Goal: Task Accomplishment & Management: Complete application form

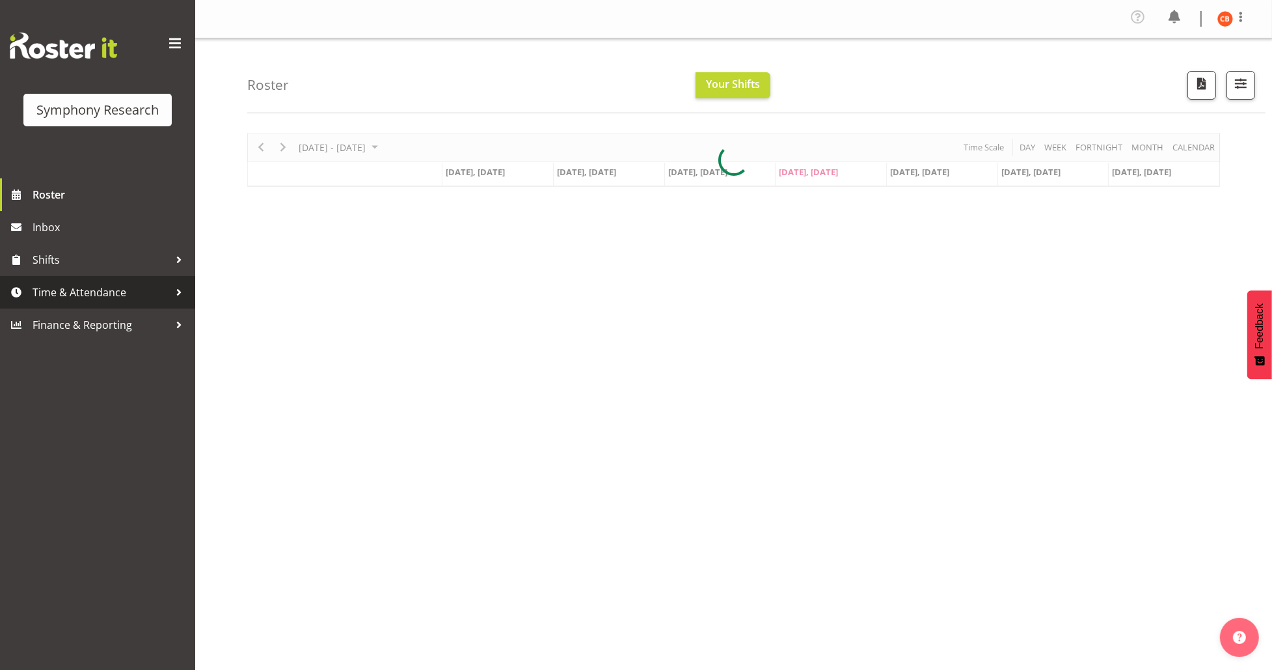
click at [94, 300] on span "Time & Attendance" at bounding box center [101, 292] width 137 height 20
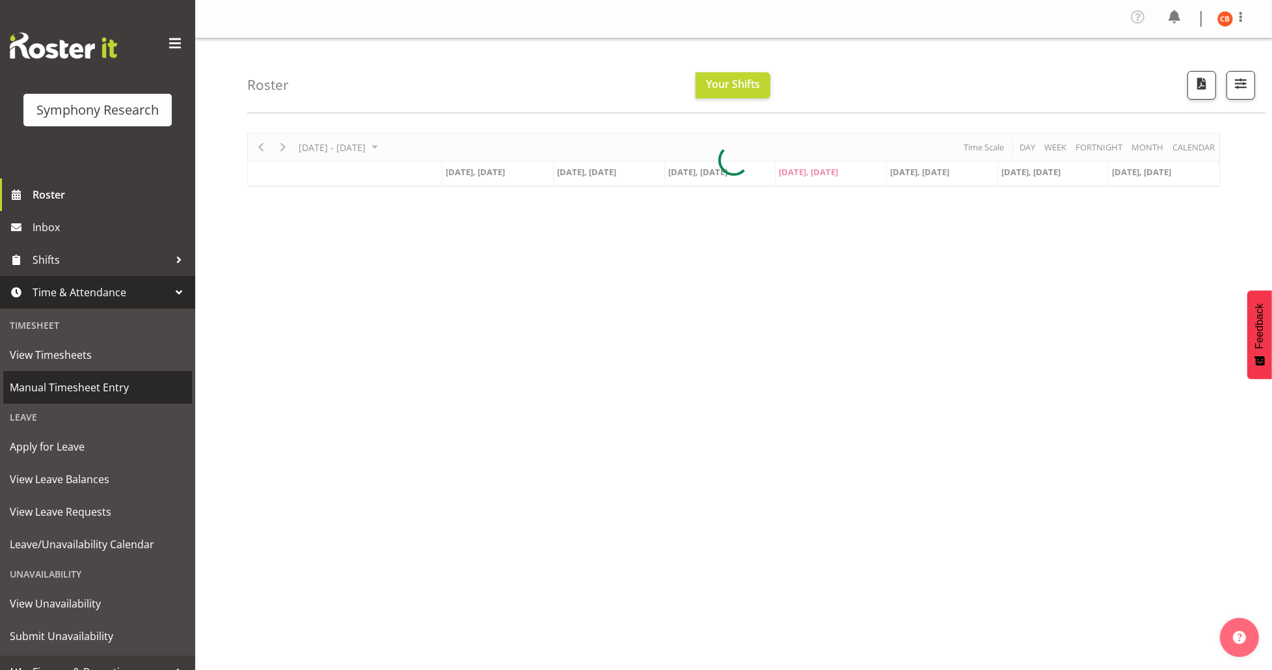
click at [89, 385] on span "Manual Timesheet Entry" at bounding box center [98, 387] width 176 height 20
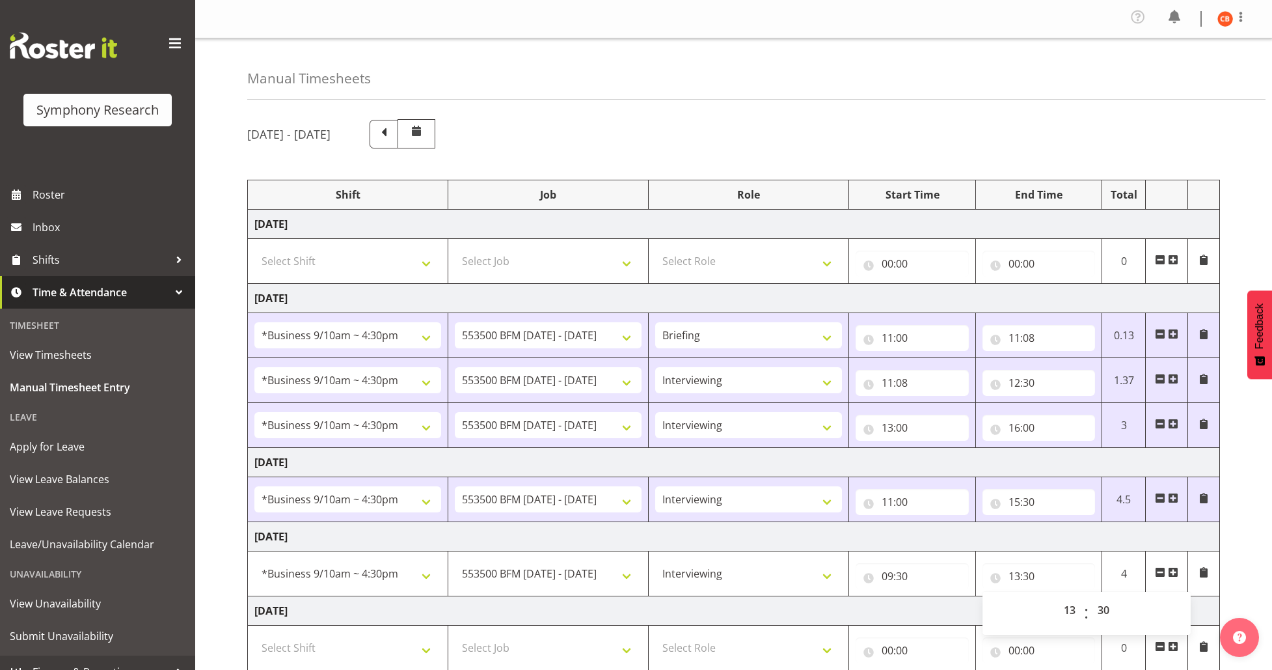
select select "26078"
select select "10242"
select select "26078"
select select "10242"
select select "47"
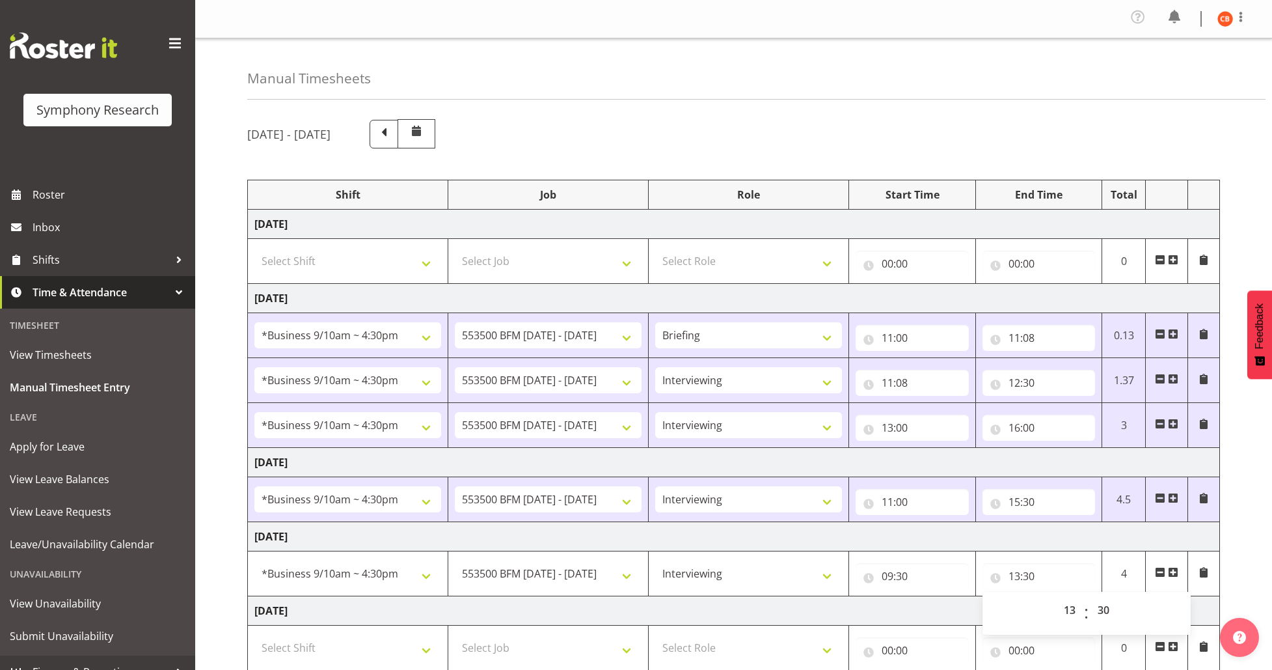
select select "26078"
select select "10242"
select select "47"
select select "26078"
select select "10242"
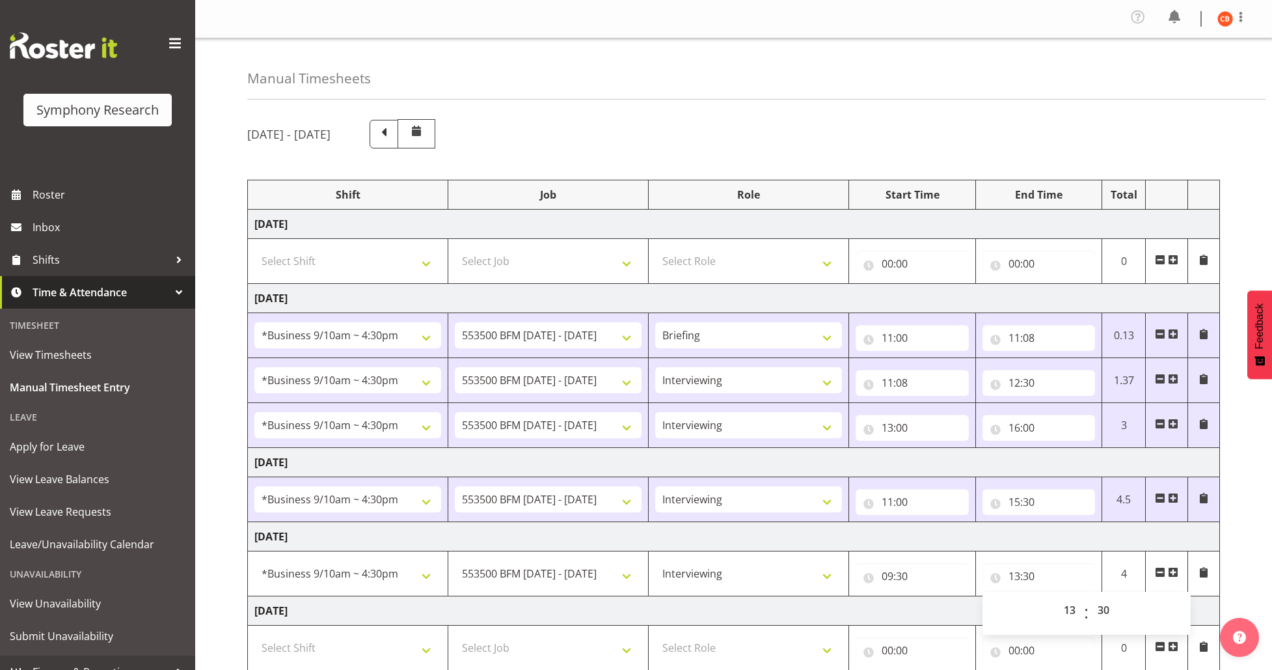
select select "47"
select select "26078"
select select "10242"
select select "47"
select select "13"
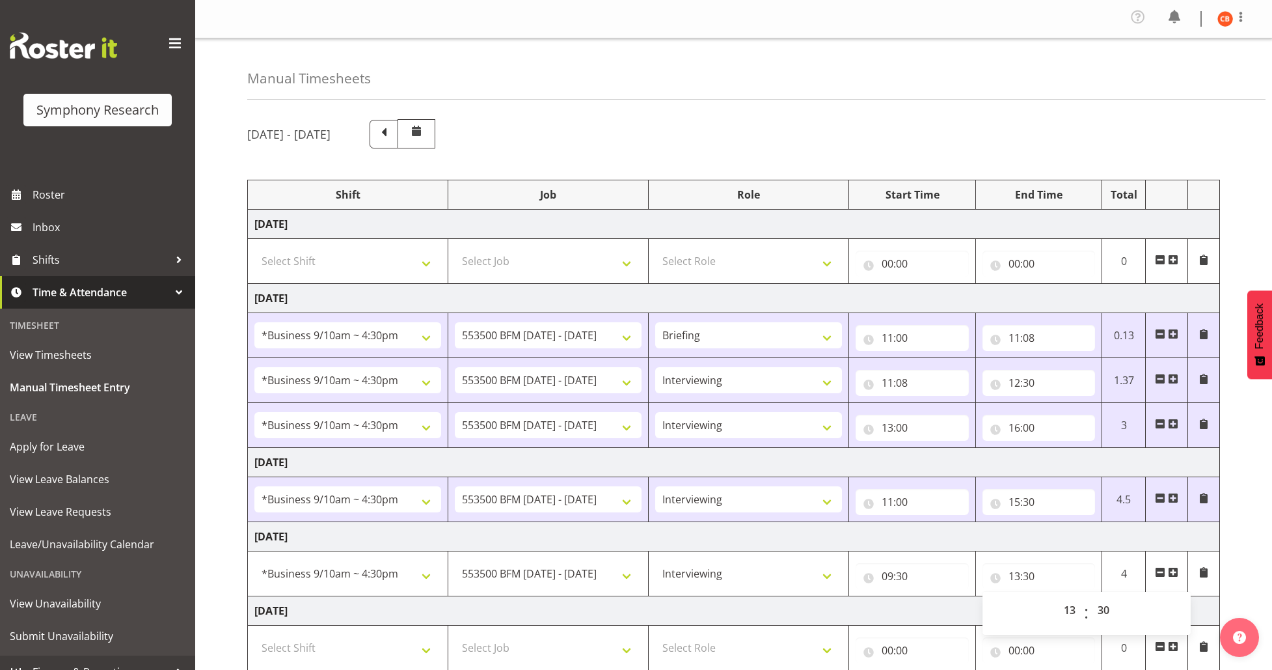
select select "30"
select select "14"
click at [1057, 597] on select "00 01 02 03 04 05 06 07 08 09 10 11 12 13 14 15 16 17 18 19 20 21 22 23" at bounding box center [1071, 610] width 29 height 26
type input "14:30"
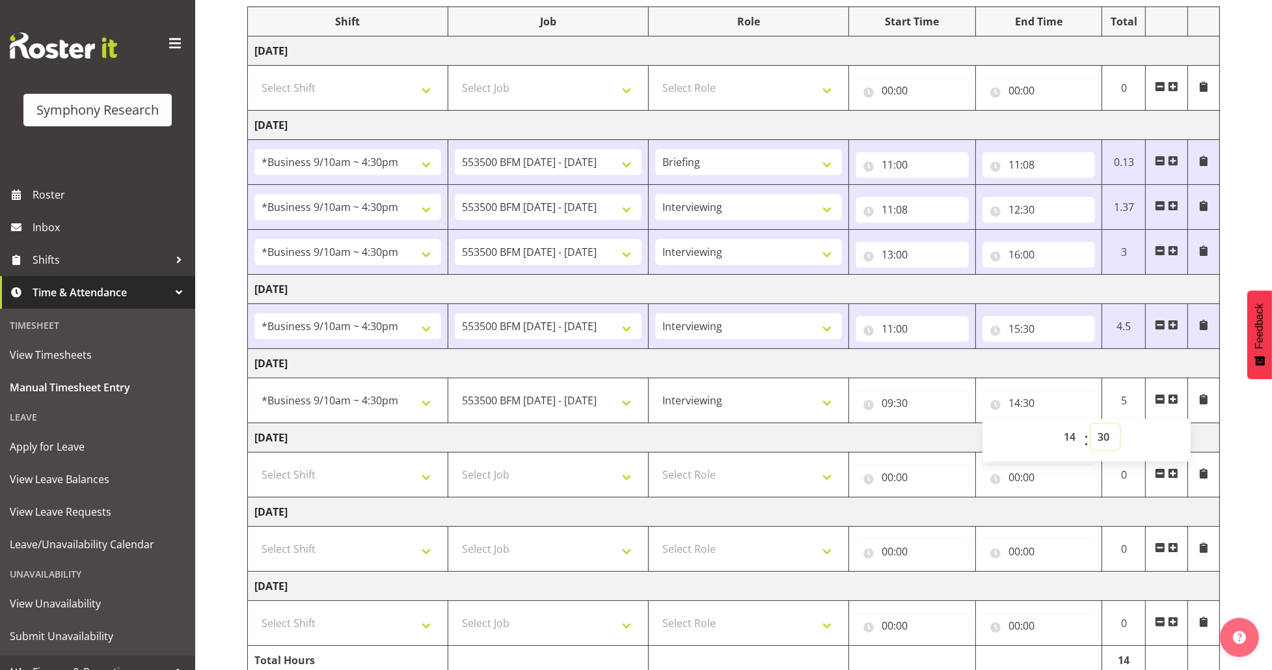
click at [1104, 436] on select "00 01 02 03 04 05 06 07 08 09 10 11 12 13 14 15 16 17 18 19 20 21 22 23 24 25 2…" at bounding box center [1105, 437] width 29 height 26
select select "0"
type input "14:00"
click at [1251, 430] on div "[DATE] - [DATE] Shift Job Role Start Time End Time Total [DATE] Select Shift !!…" at bounding box center [759, 327] width 1025 height 782
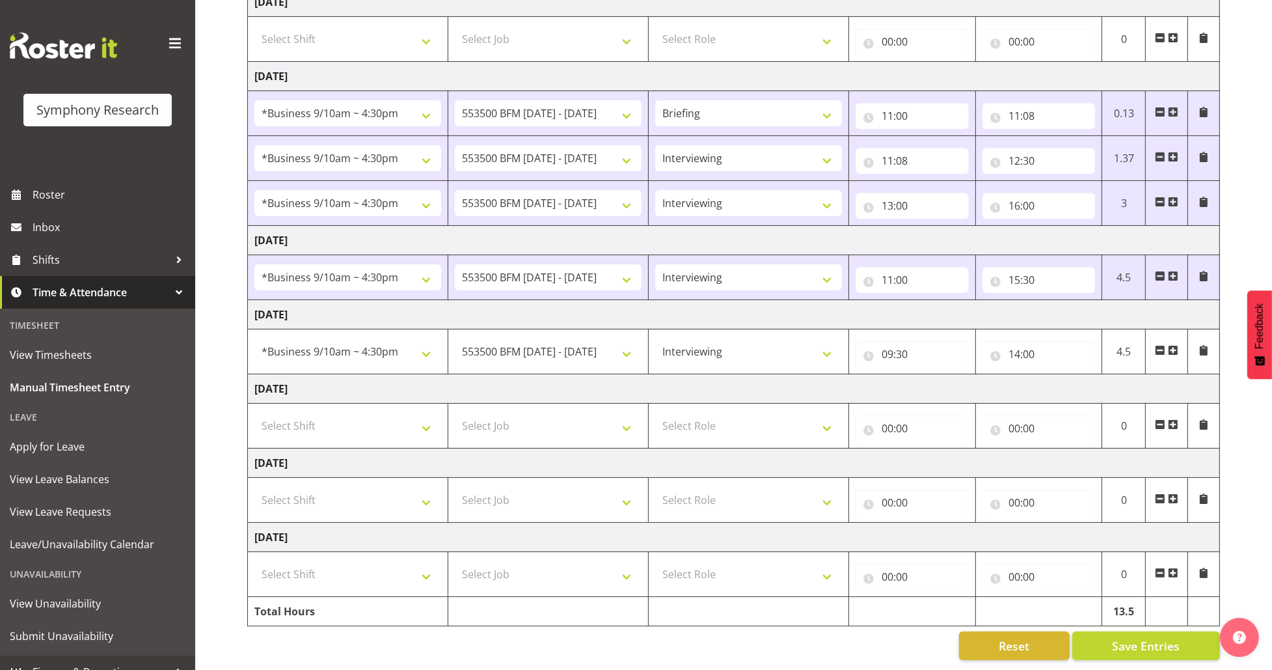
scroll to position [236, 0]
click at [1155, 637] on span "Save Entries" at bounding box center [1146, 645] width 68 height 17
